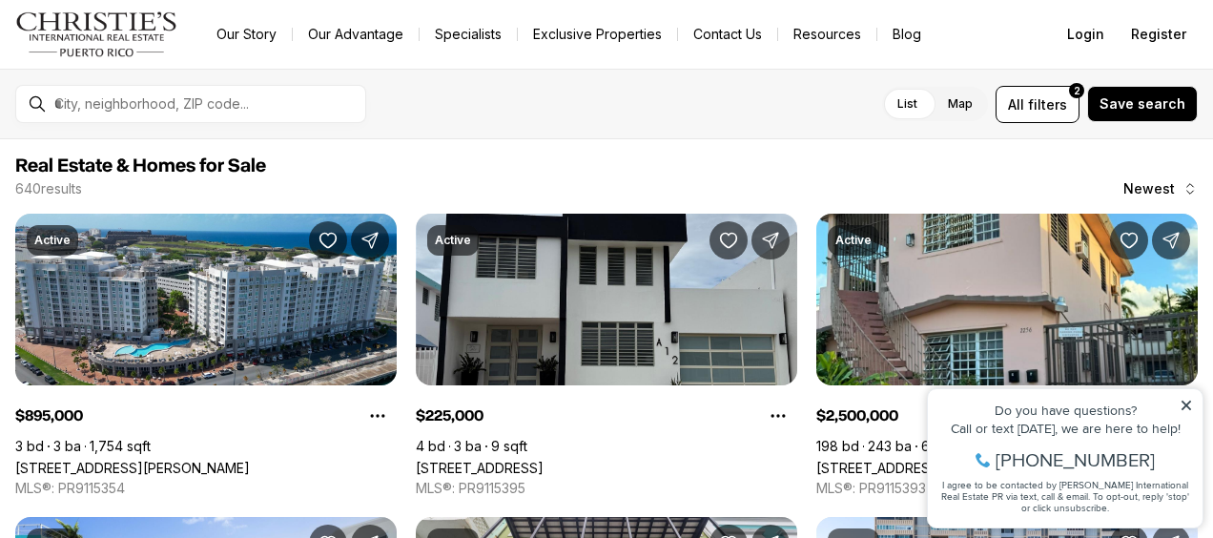
click at [1185, 402] on icon at bounding box center [1187, 406] width 10 height 10
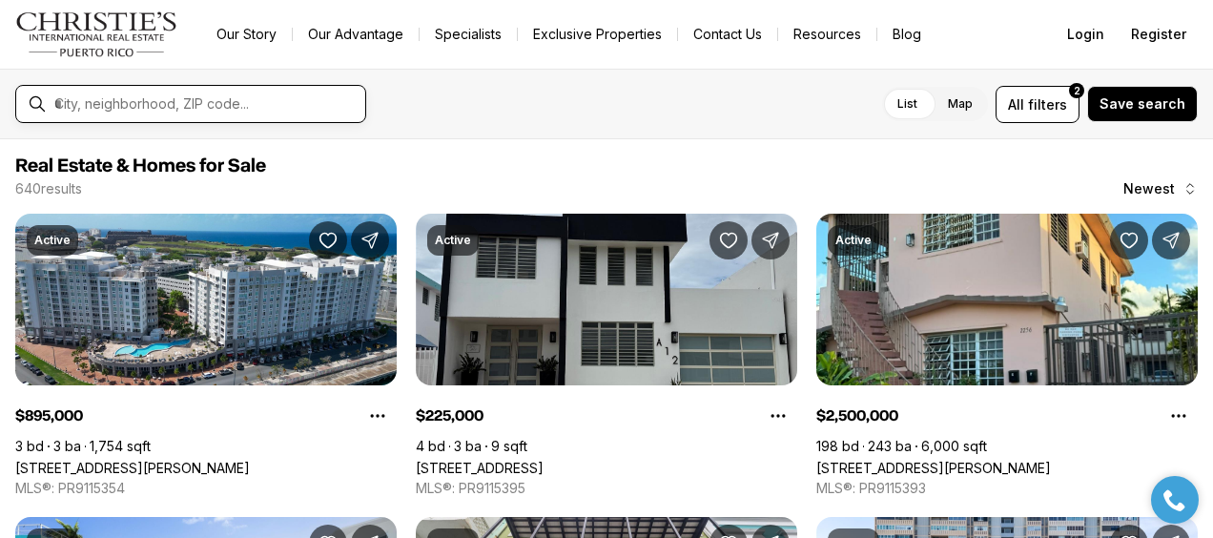
click at [162, 102] on input "text" at bounding box center [205, 103] width 303 height 17
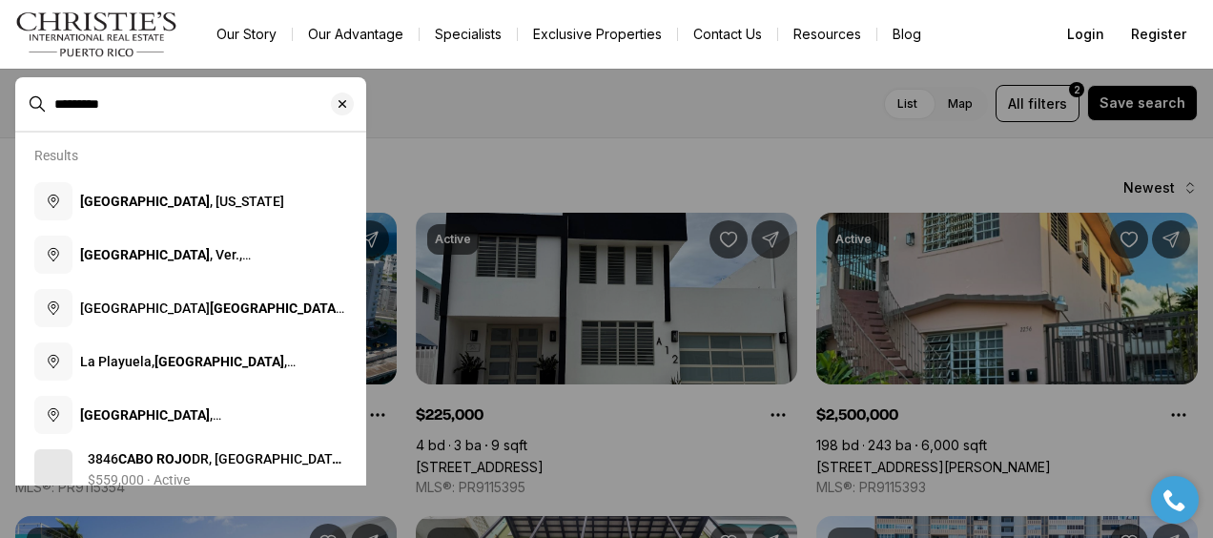
type input "*********"
type input "**********"
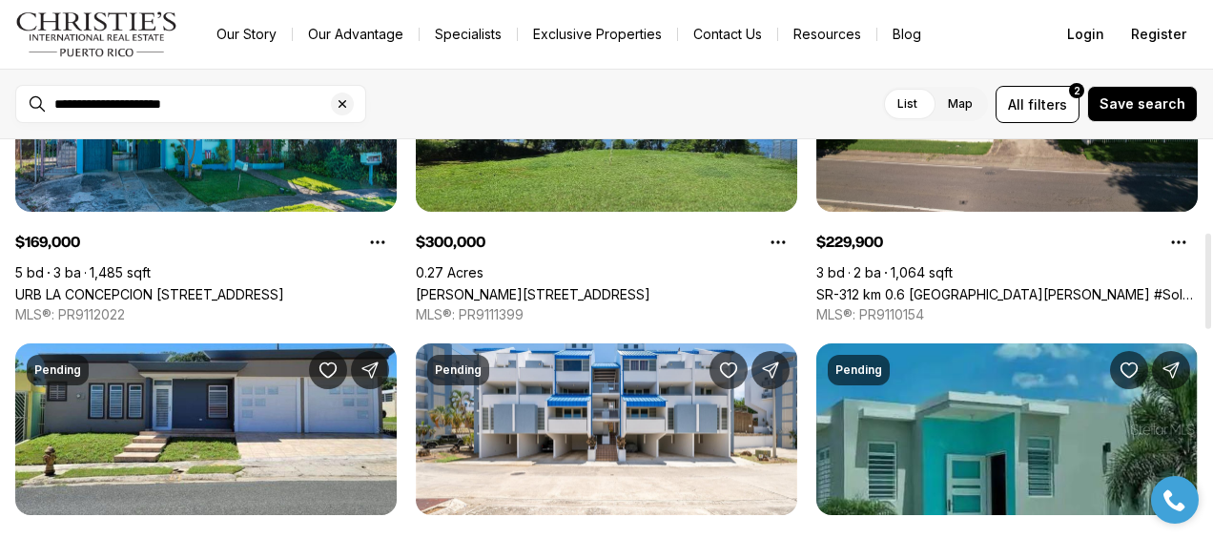
scroll to position [286, 0]
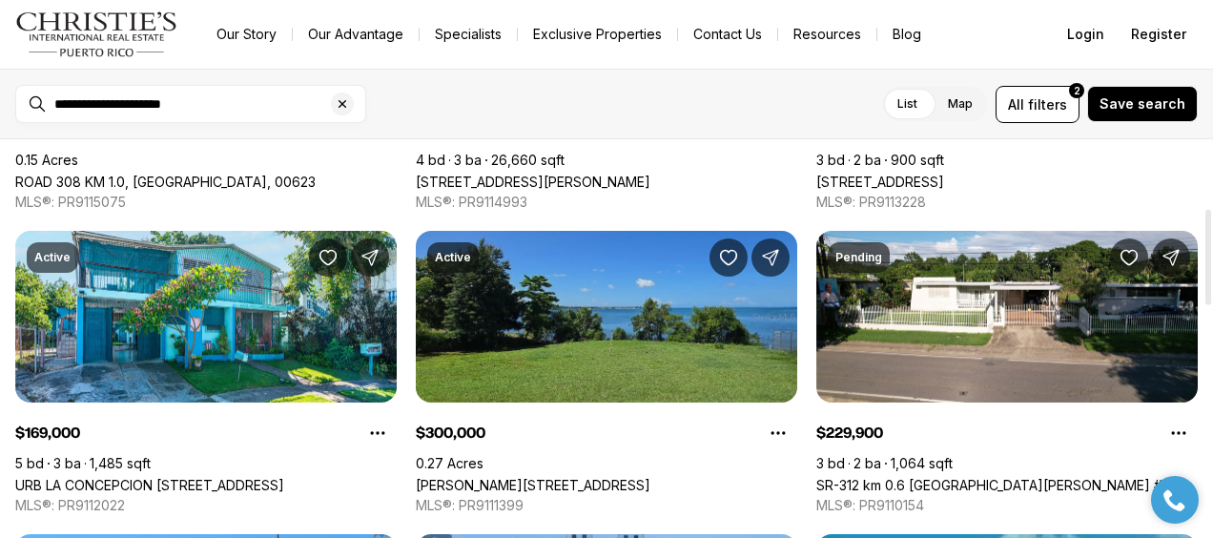
click at [605, 477] on link "[PERSON_NAME][STREET_ADDRESS]" at bounding box center [533, 485] width 235 height 16
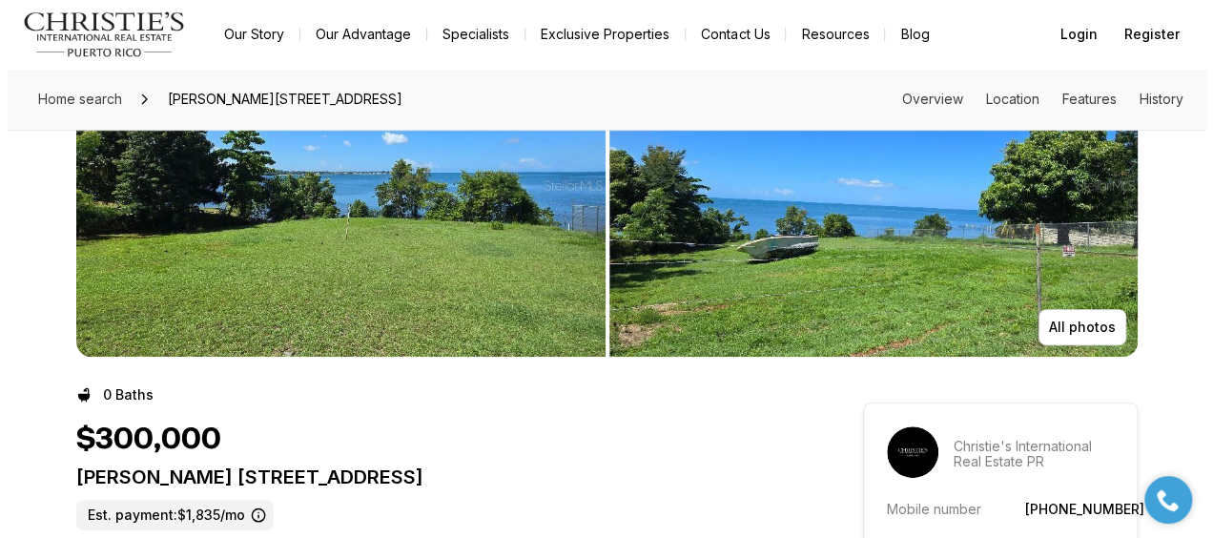
scroll to position [191, 0]
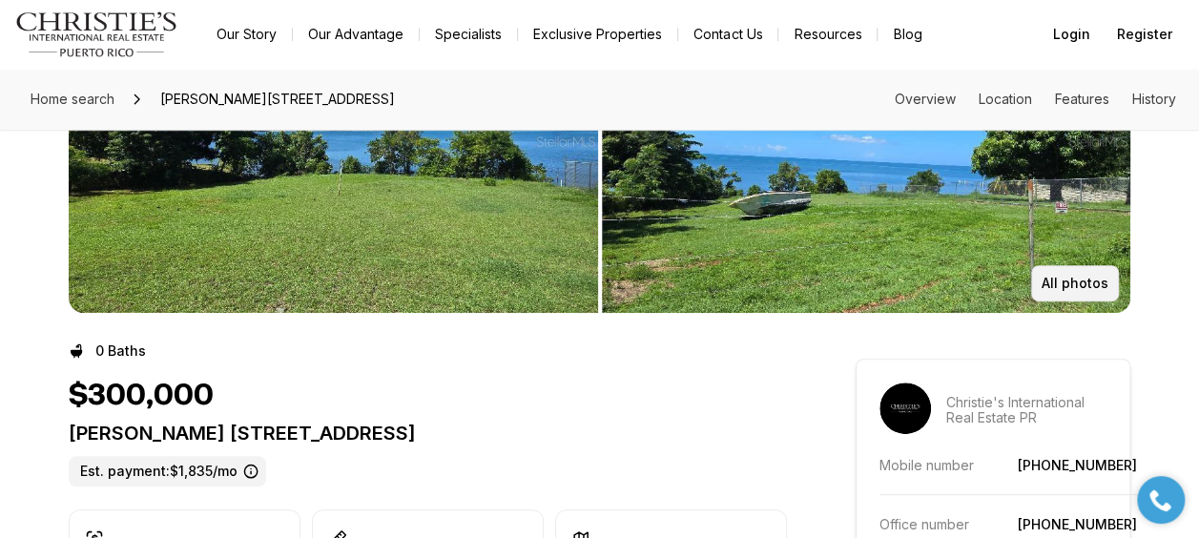
click at [1089, 278] on p "All photos" at bounding box center [1074, 283] width 67 height 15
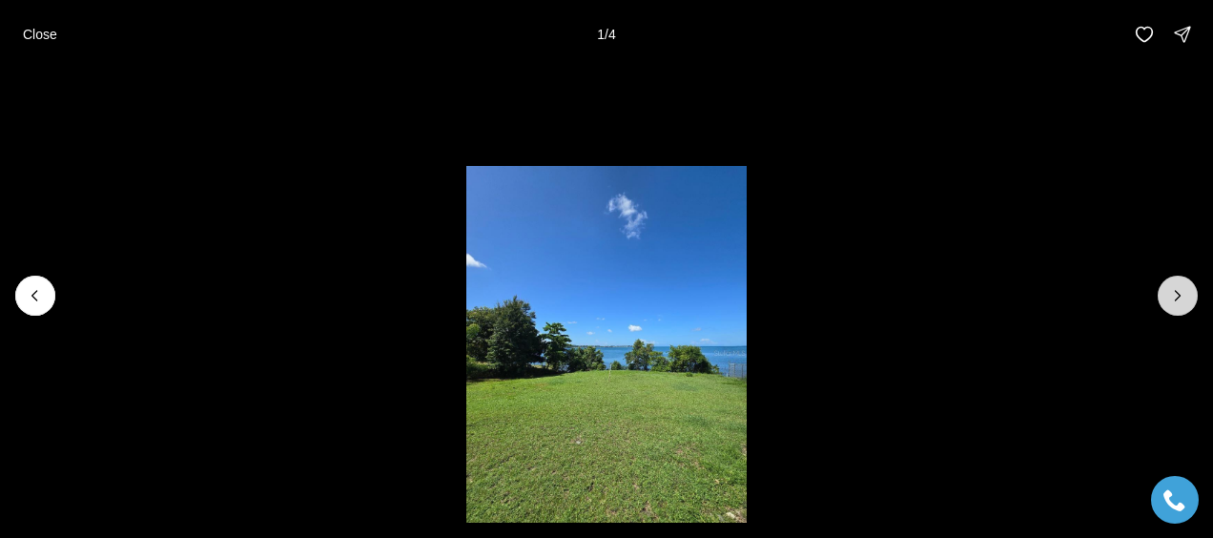
click at [1180, 298] on icon "Next slide" at bounding box center [1177, 295] width 19 height 19
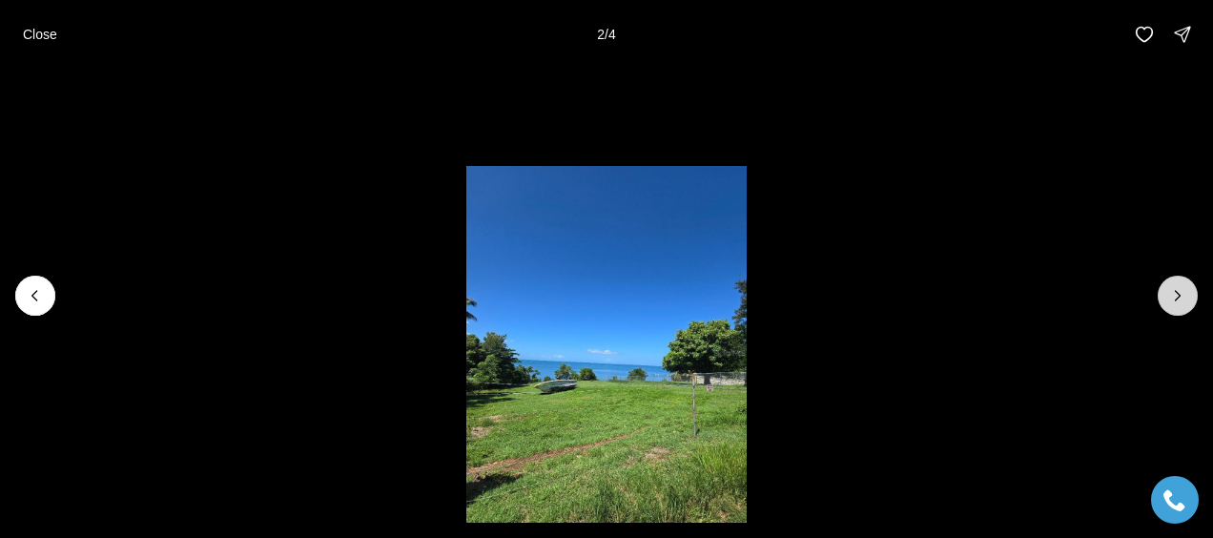
click at [1180, 298] on icon "Next slide" at bounding box center [1177, 295] width 19 height 19
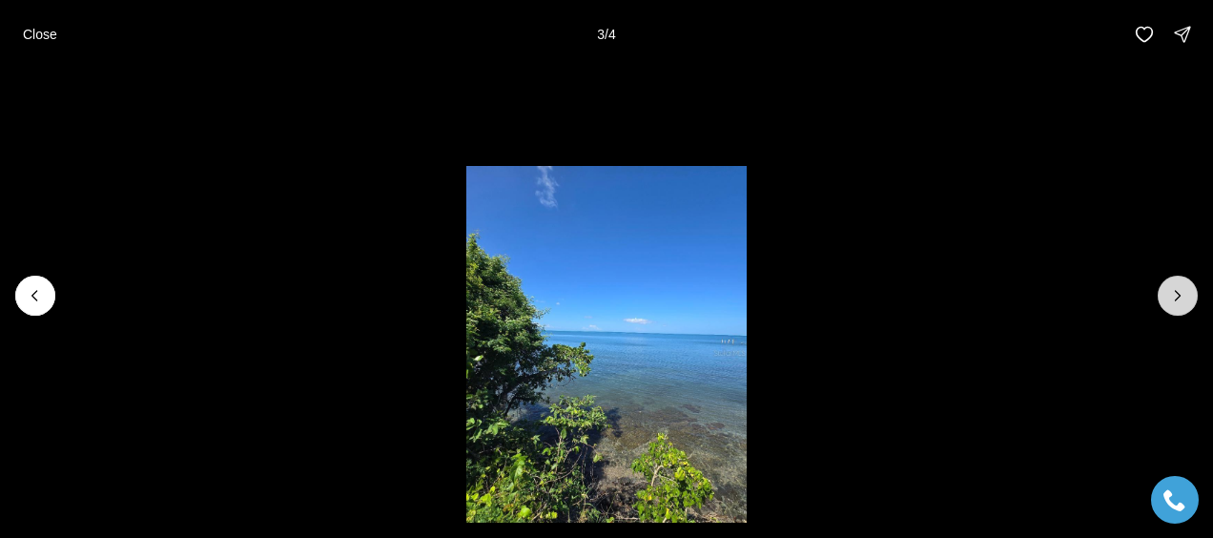
click at [1180, 298] on icon "Next slide" at bounding box center [1177, 295] width 19 height 19
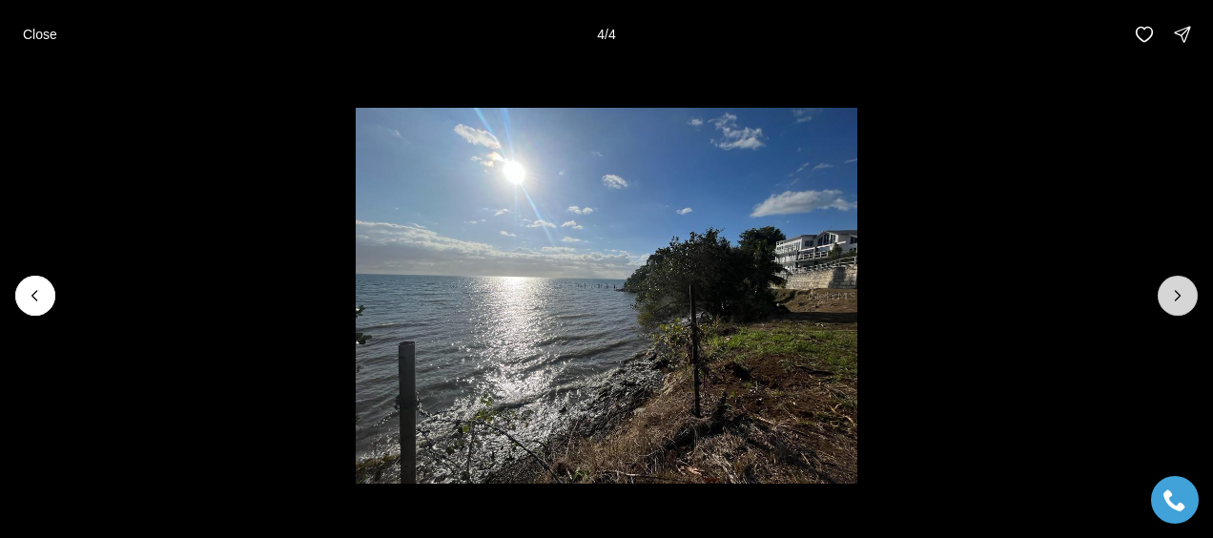
click at [1180, 298] on div at bounding box center [1178, 296] width 40 height 40
click at [1165, 298] on div at bounding box center [1178, 296] width 40 height 40
drag, startPoint x: 30, startPoint y: 278, endPoint x: 32, endPoint y: 267, distance: 11.8
click at [32, 267] on div at bounding box center [606, 296] width 1213 height 454
click at [37, 296] on icon "Previous slide" at bounding box center [35, 295] width 19 height 19
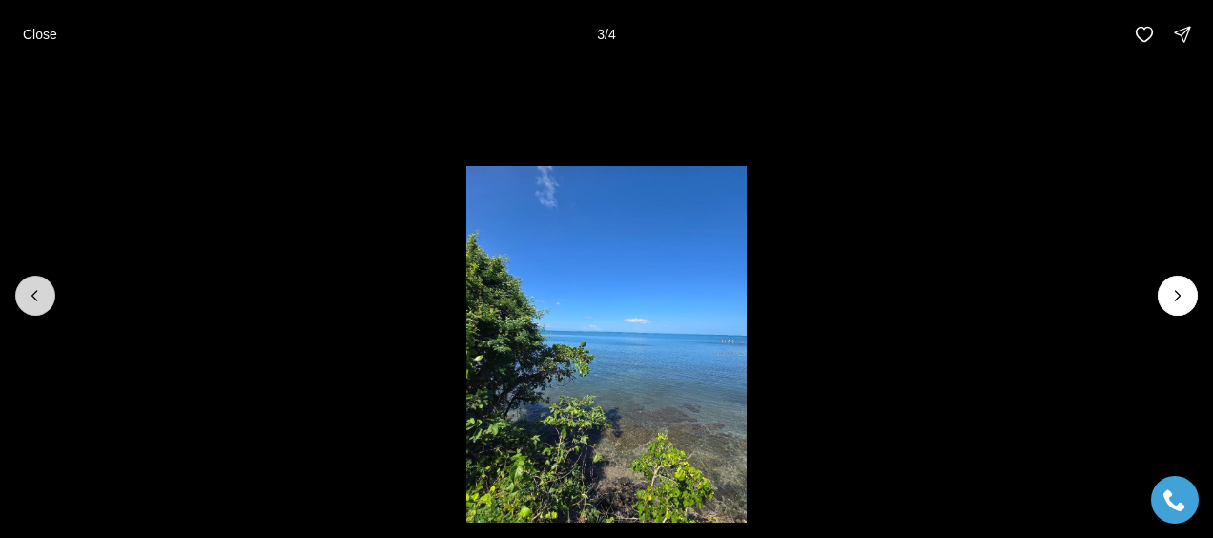
click at [37, 296] on icon "Previous slide" at bounding box center [35, 295] width 19 height 19
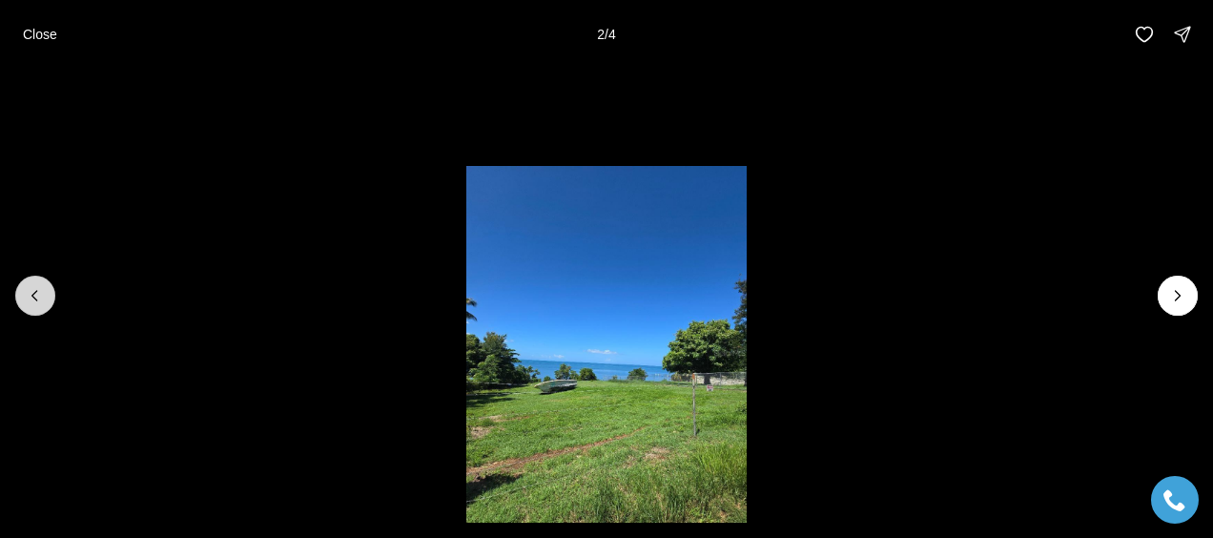
click at [42, 288] on icon "Previous slide" at bounding box center [35, 295] width 19 height 19
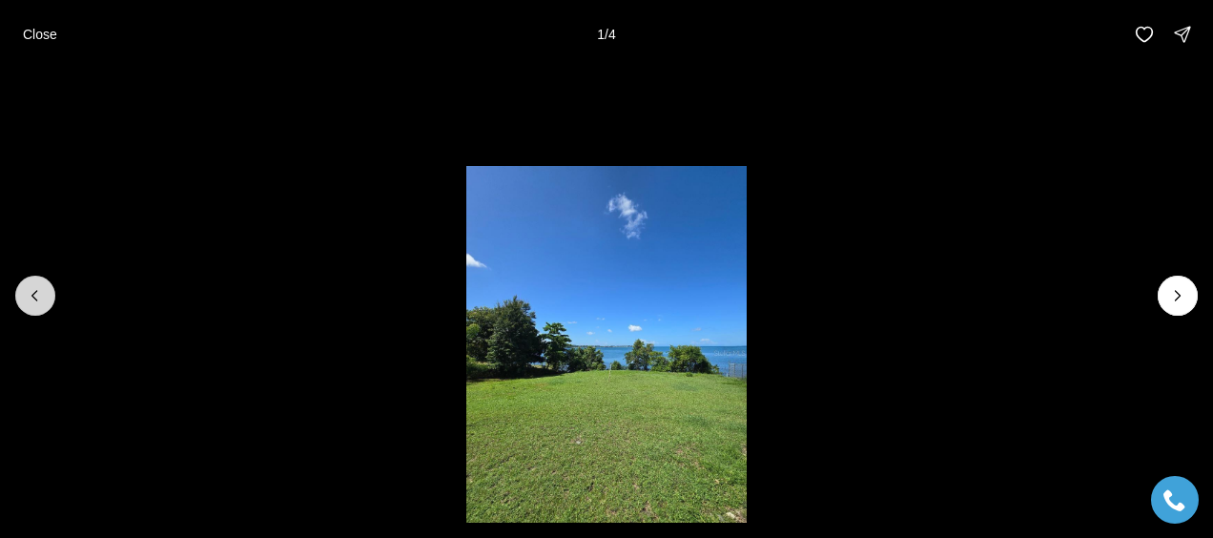
click at [42, 288] on div at bounding box center [35, 296] width 40 height 40
